Goal: Task Accomplishment & Management: Manage account settings

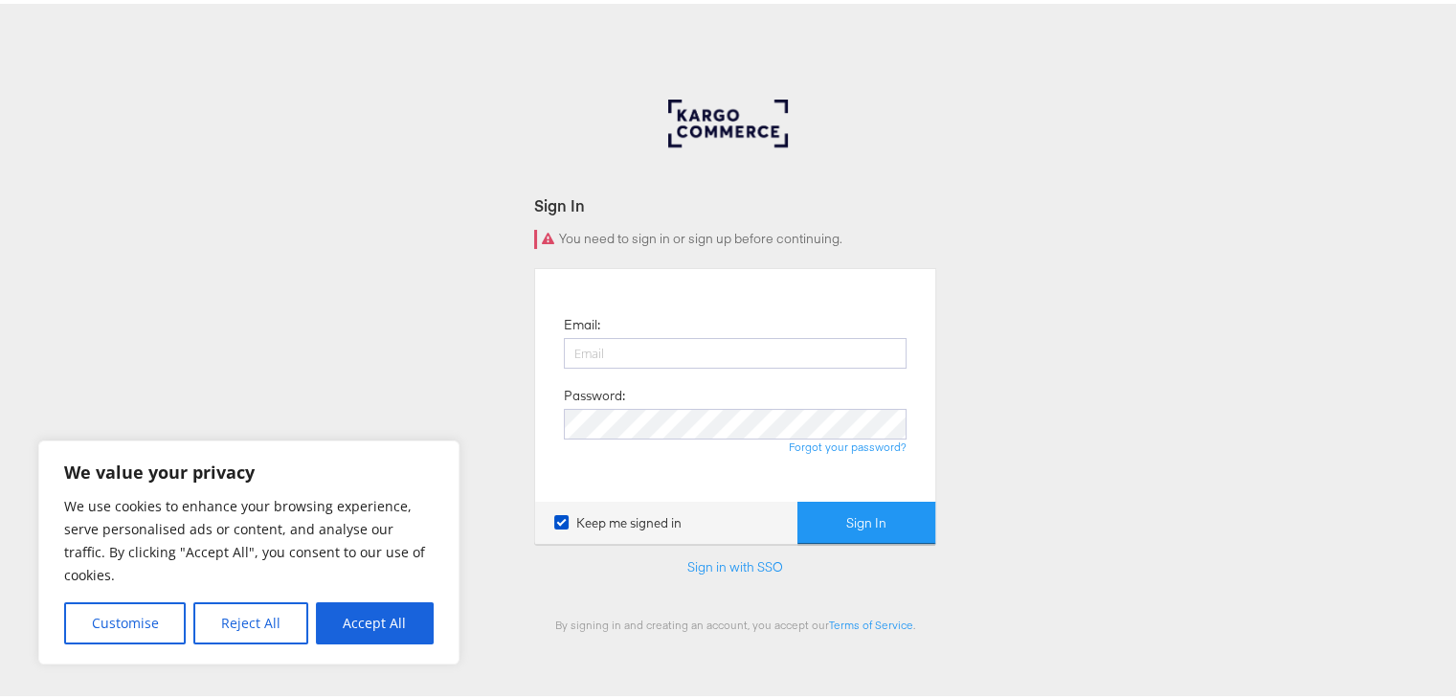
click at [737, 121] on div at bounding box center [735, 134] width 134 height 77
click at [695, 560] on link "Sign in with SSO" at bounding box center [735, 562] width 96 height 17
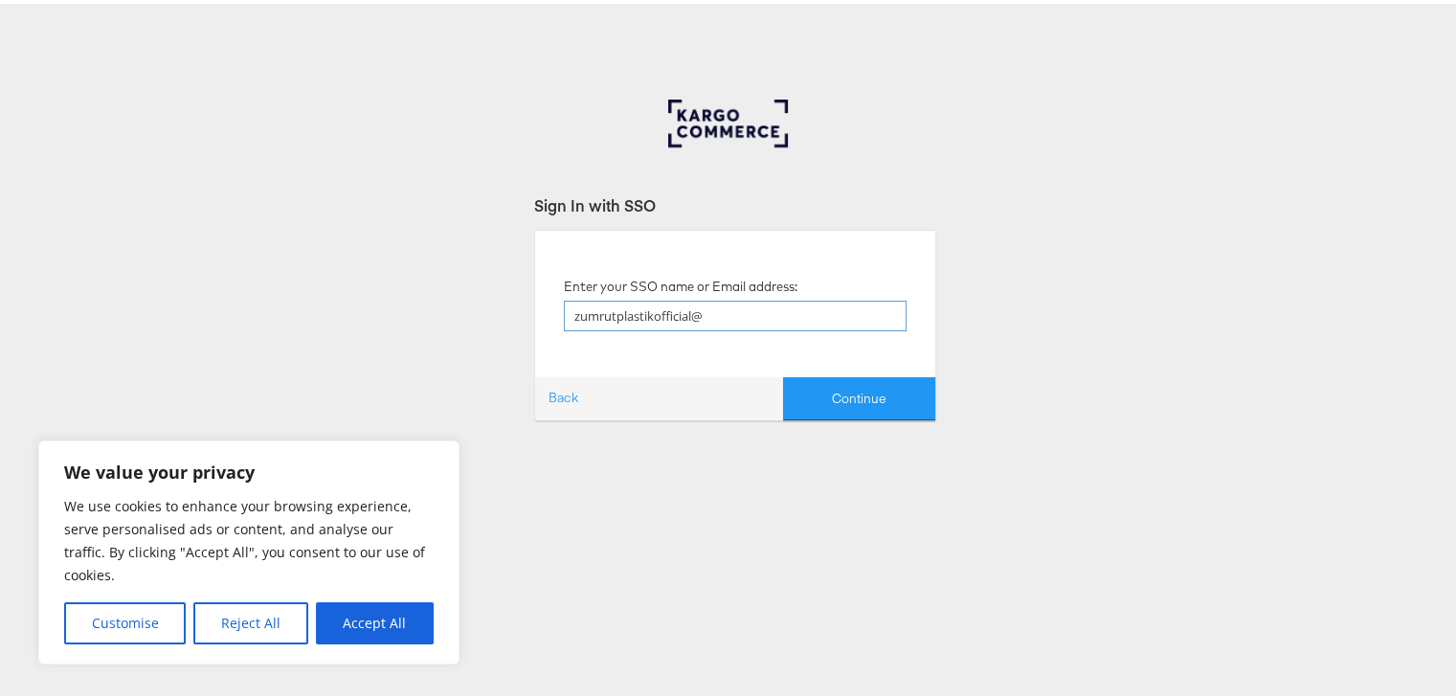
drag, startPoint x: 699, startPoint y: 346, endPoint x: 656, endPoint y: 319, distance: 51.2
click at [656, 319] on input "zumrutplastikofficial@" at bounding box center [735, 312] width 343 height 31
click at [712, 321] on input "zumrutplastikofficial@" at bounding box center [735, 312] width 343 height 31
type input "zumrutplastikofficial@gmail.com"
click at [783, 373] on button "Continue" at bounding box center [859, 394] width 152 height 43
